Goal: Task Accomplishment & Management: Manage account settings

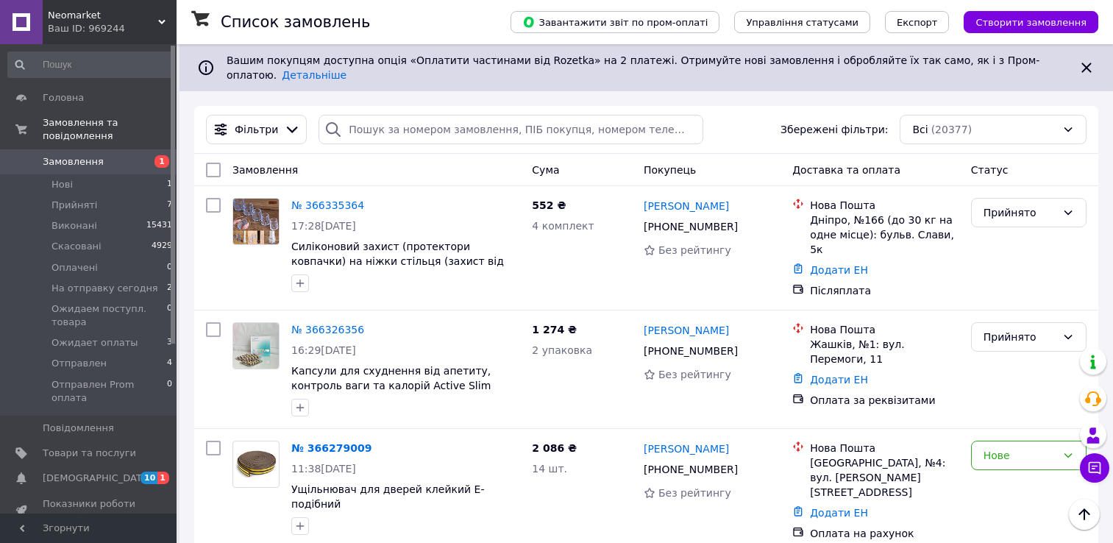
scroll to position [221, 0]
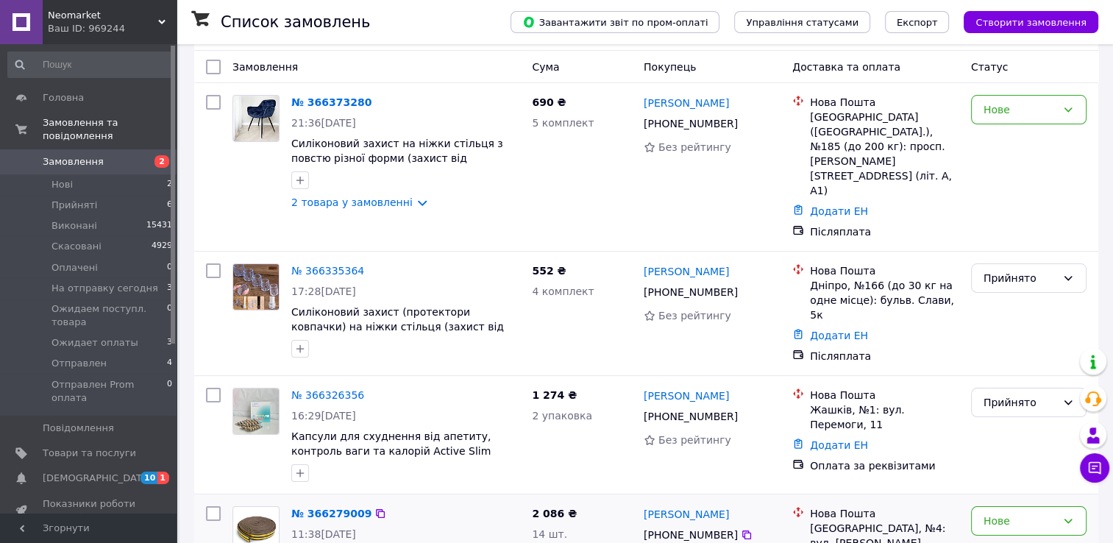
scroll to position [147, 0]
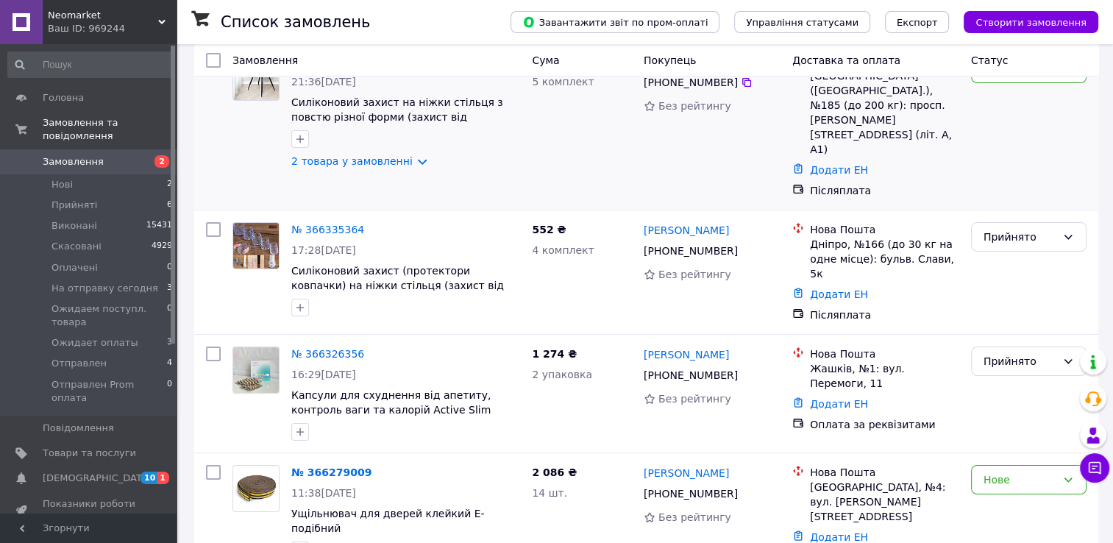
scroll to position [147, 0]
